Goal: Transaction & Acquisition: Book appointment/travel/reservation

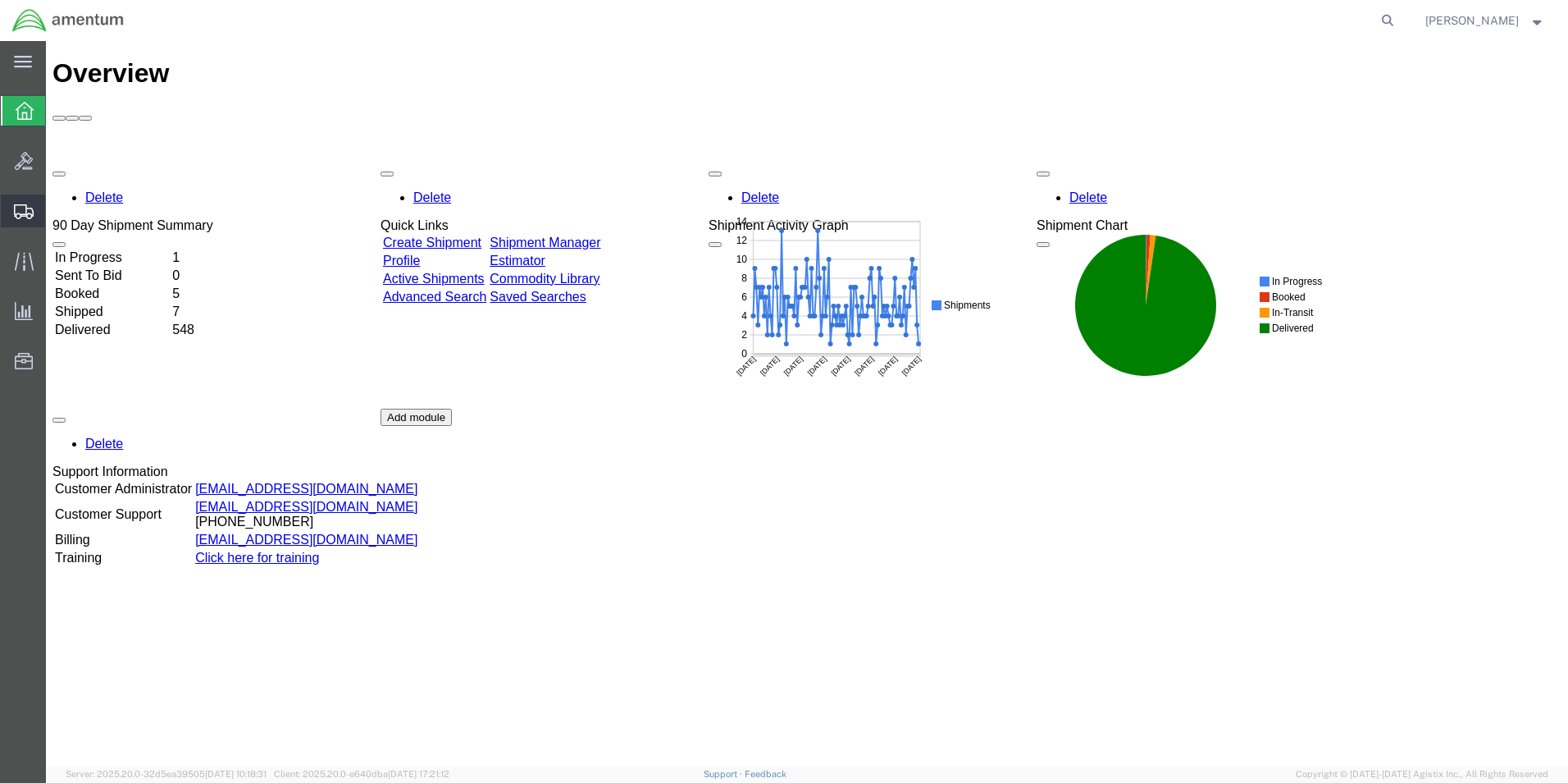
click at [0, 0] on span "Shipment Manager" at bounding box center [0, 0] width 0 height 0
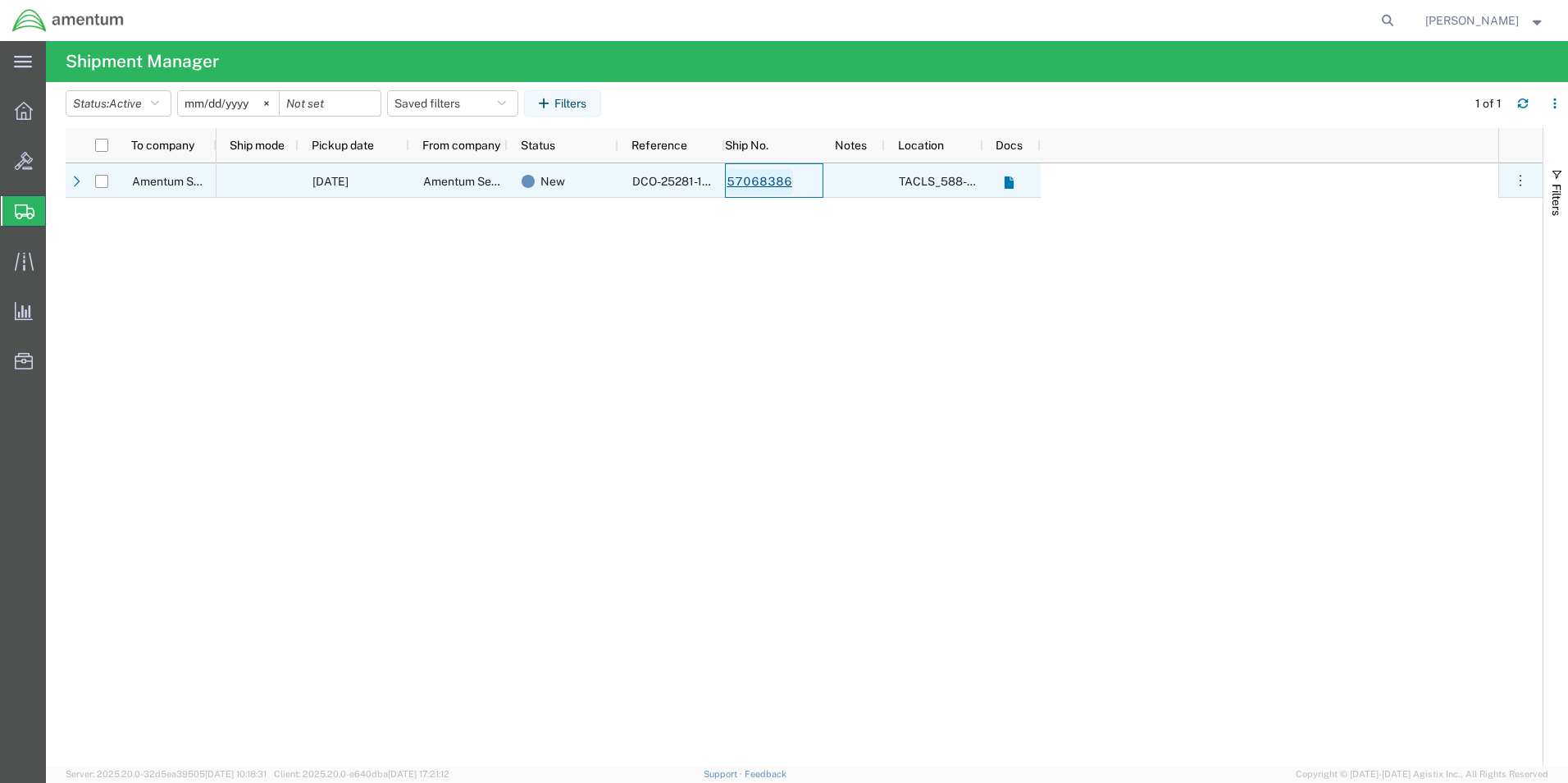
click at [768, 180] on link "57068386" at bounding box center [759, 182] width 67 height 26
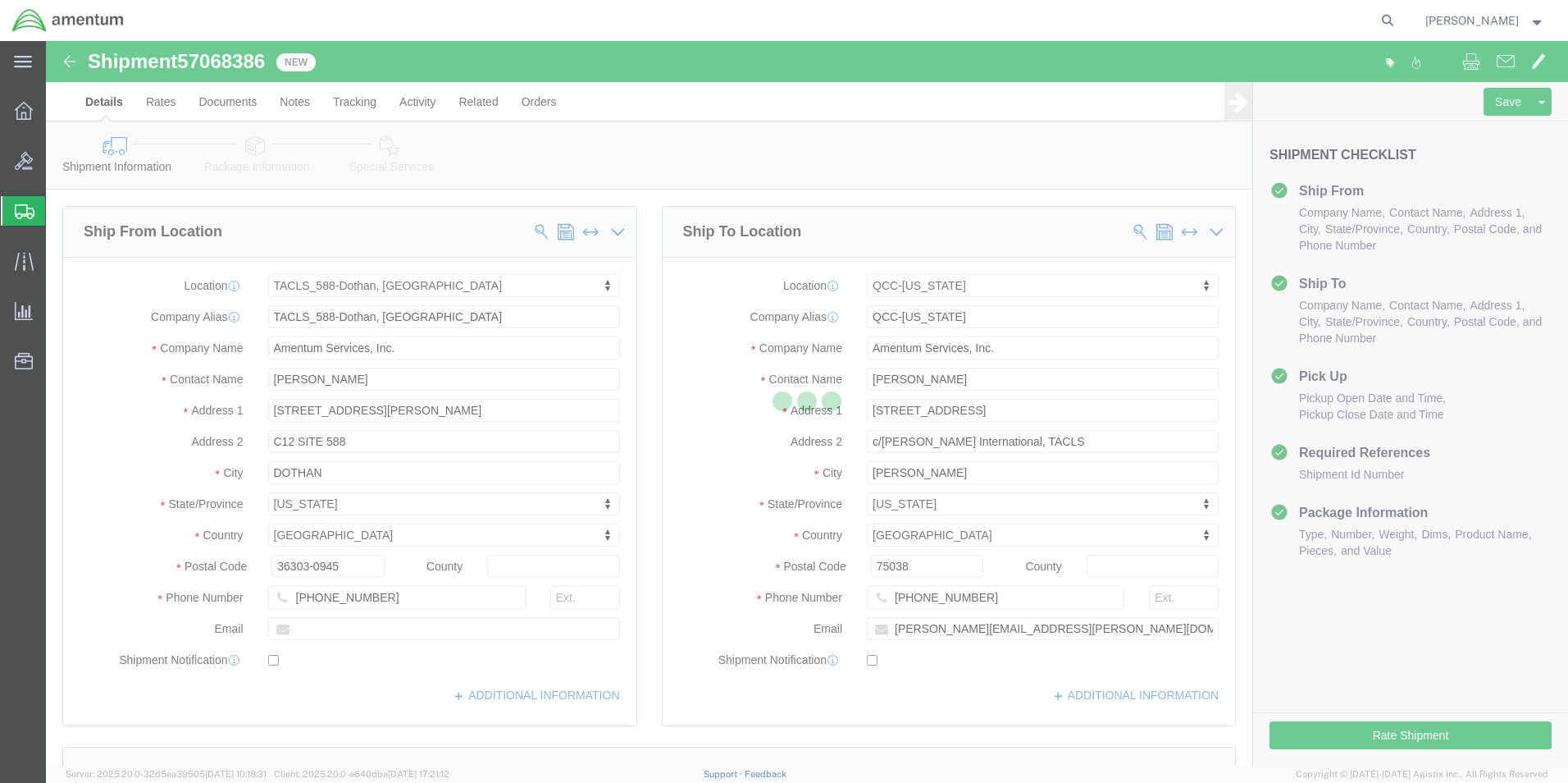
select select "42706"
select select "42668"
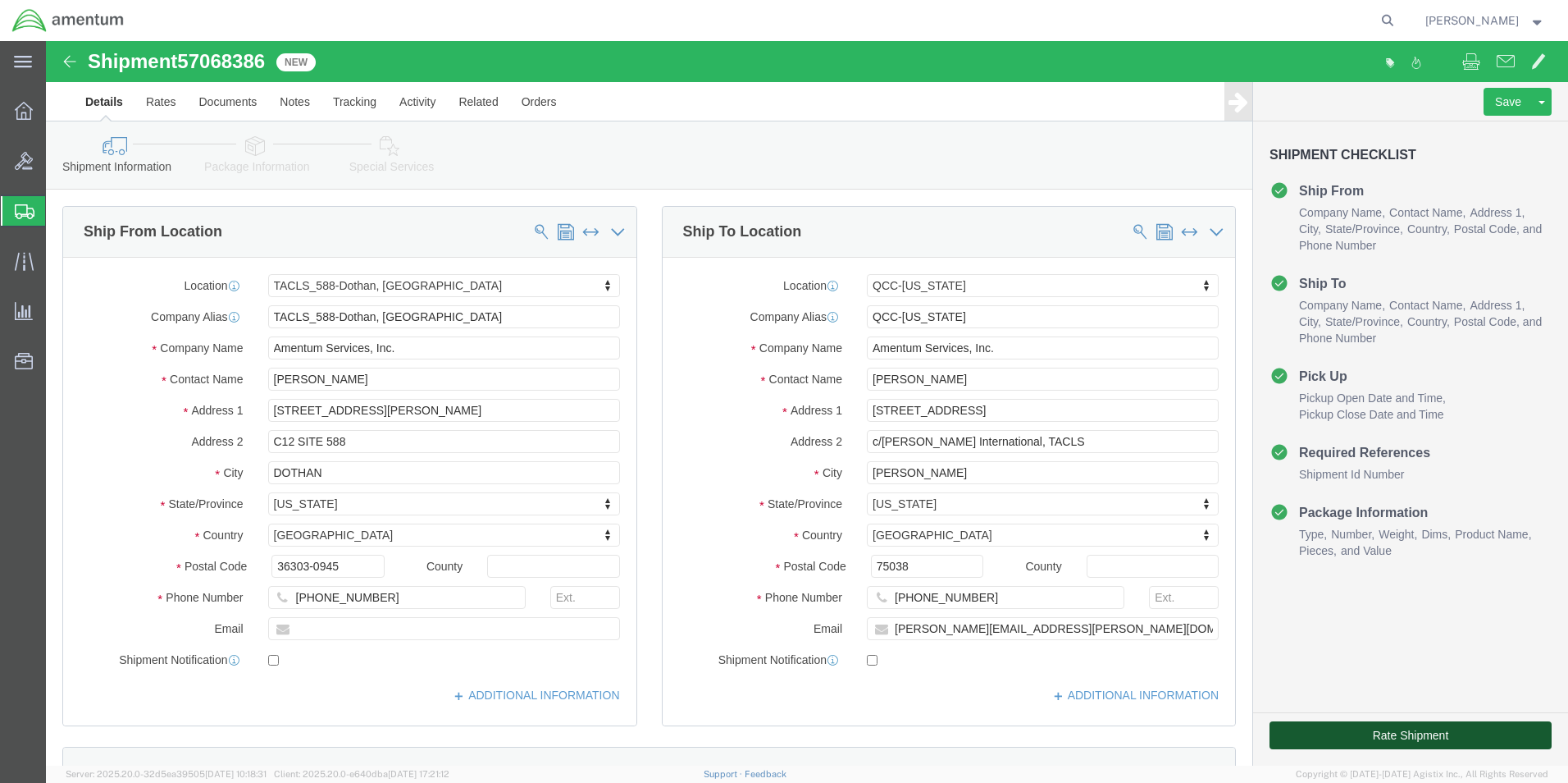
click button "Rate Shipment"
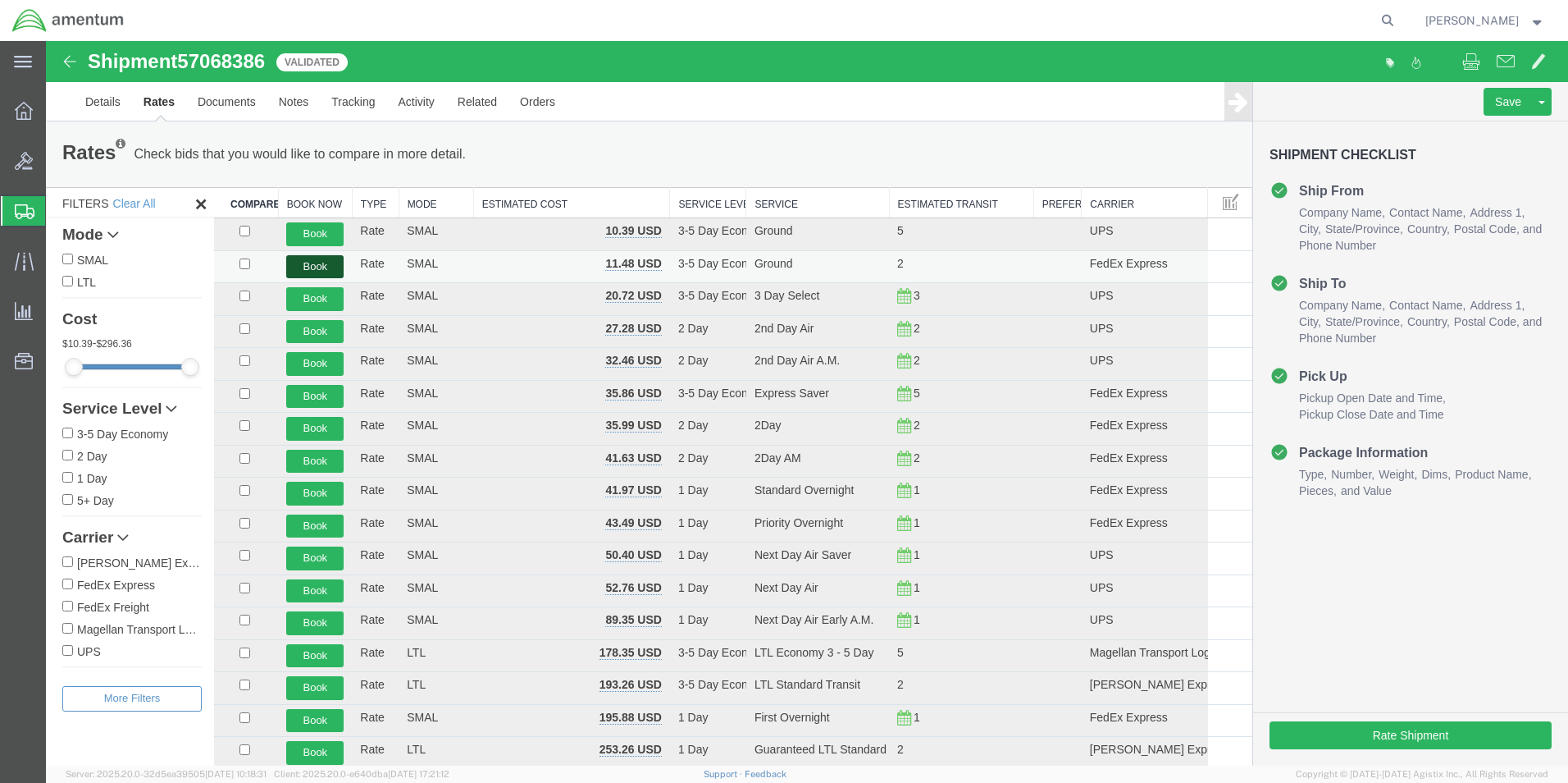
click at [312, 268] on button "Book" at bounding box center [315, 267] width 57 height 24
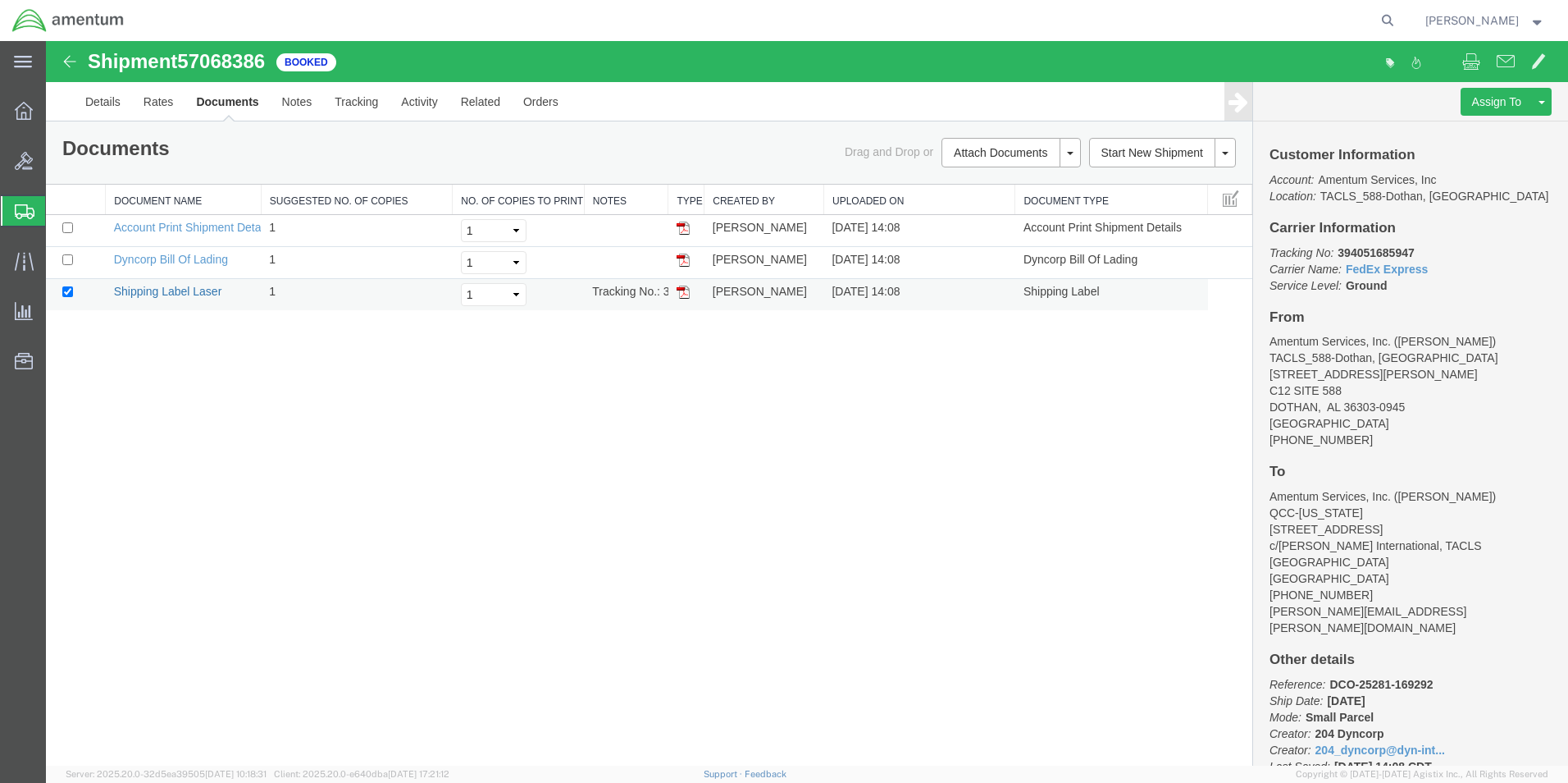
click at [173, 291] on link "Shipping Label Laser" at bounding box center [168, 291] width 108 height 13
